Goal: Task Accomplishment & Management: Use online tool/utility

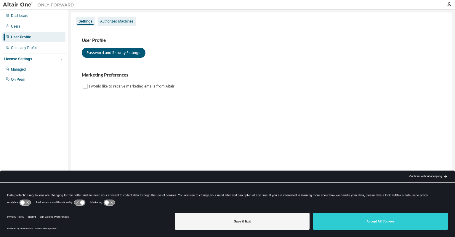
click at [127, 23] on div "Authorized Machines" at bounding box center [116, 21] width 33 height 5
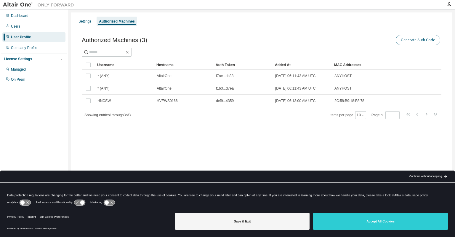
click at [415, 42] on button "Generate Auth Code" at bounding box center [418, 40] width 44 height 10
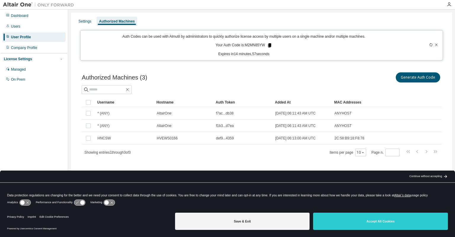
click at [268, 44] on icon at bounding box center [269, 45] width 3 height 4
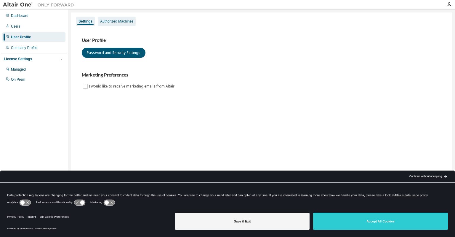
click at [119, 23] on div "Authorized Machines" at bounding box center [116, 21] width 33 height 5
